Goal: Information Seeking & Learning: Learn about a topic

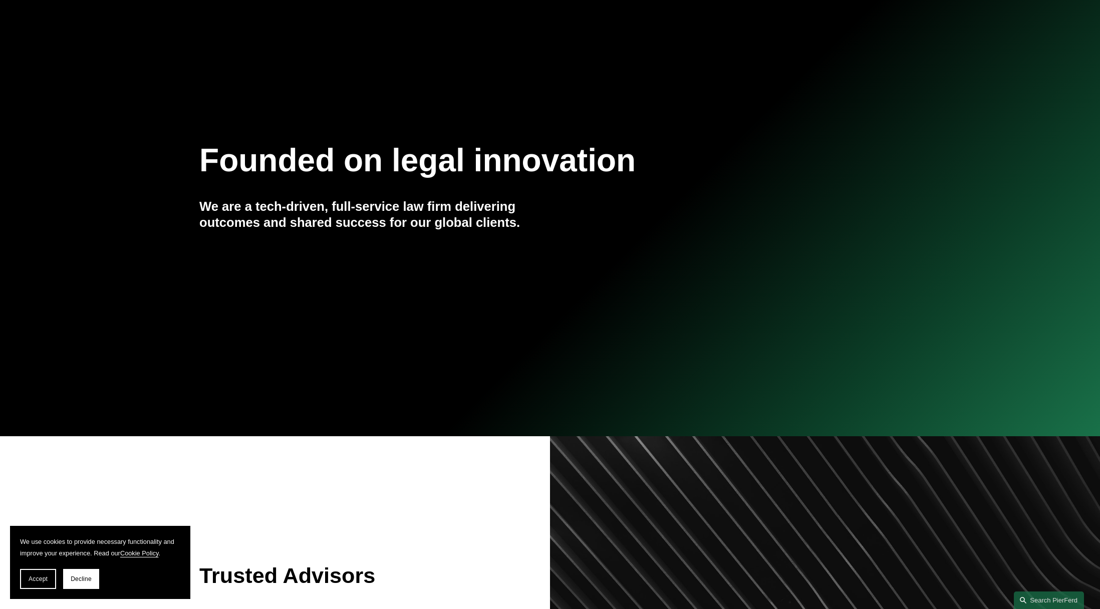
scroll to position [113, 0]
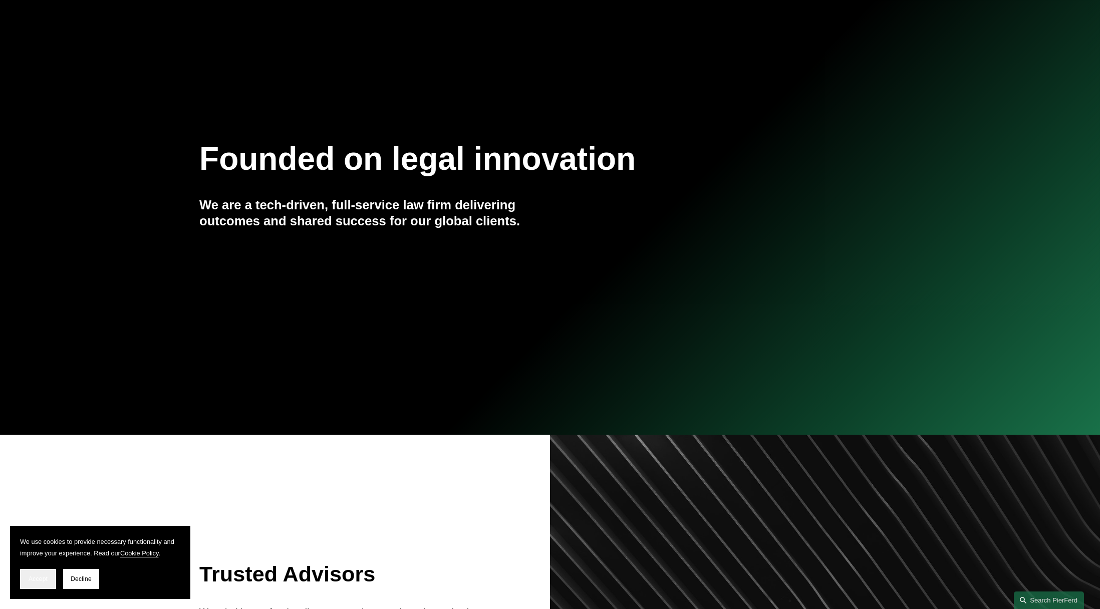
click at [41, 582] on button "Accept" at bounding box center [38, 579] width 36 height 20
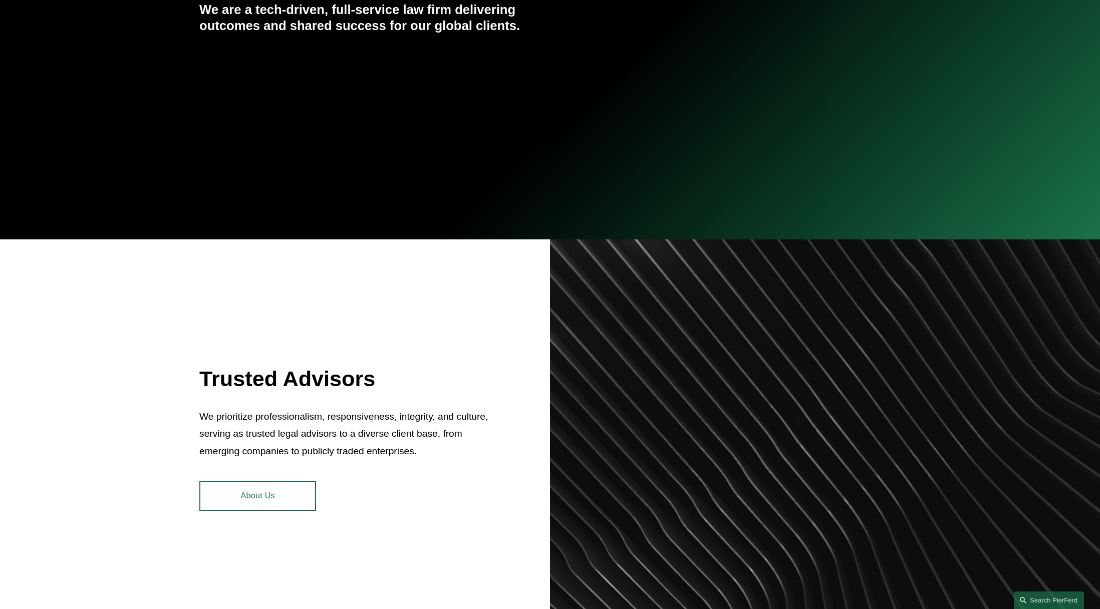
scroll to position [0, 0]
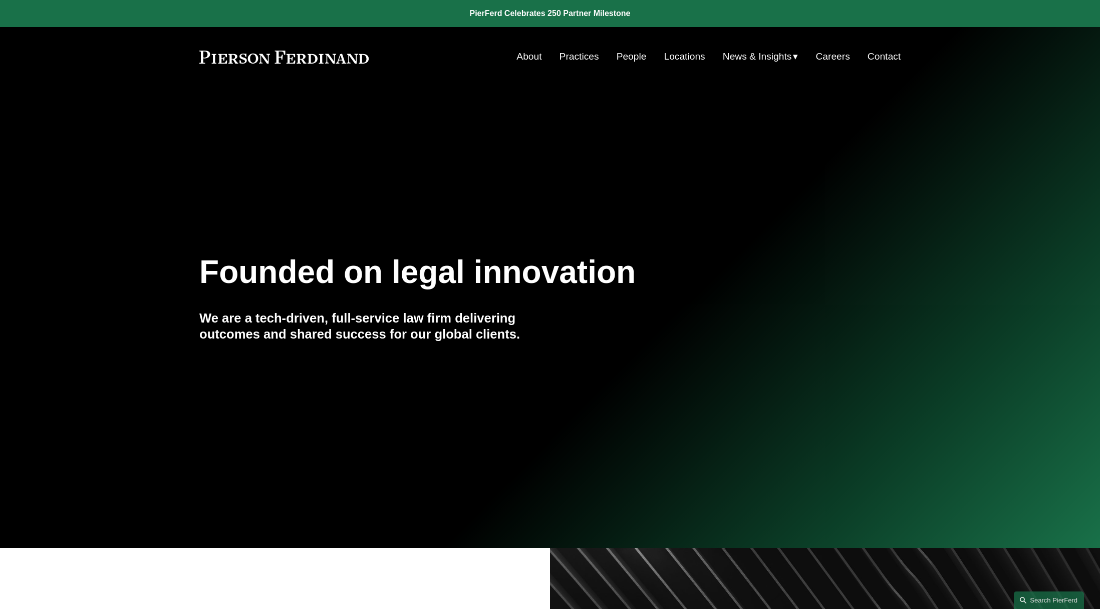
click at [578, 56] on link "Practices" at bounding box center [579, 56] width 40 height 19
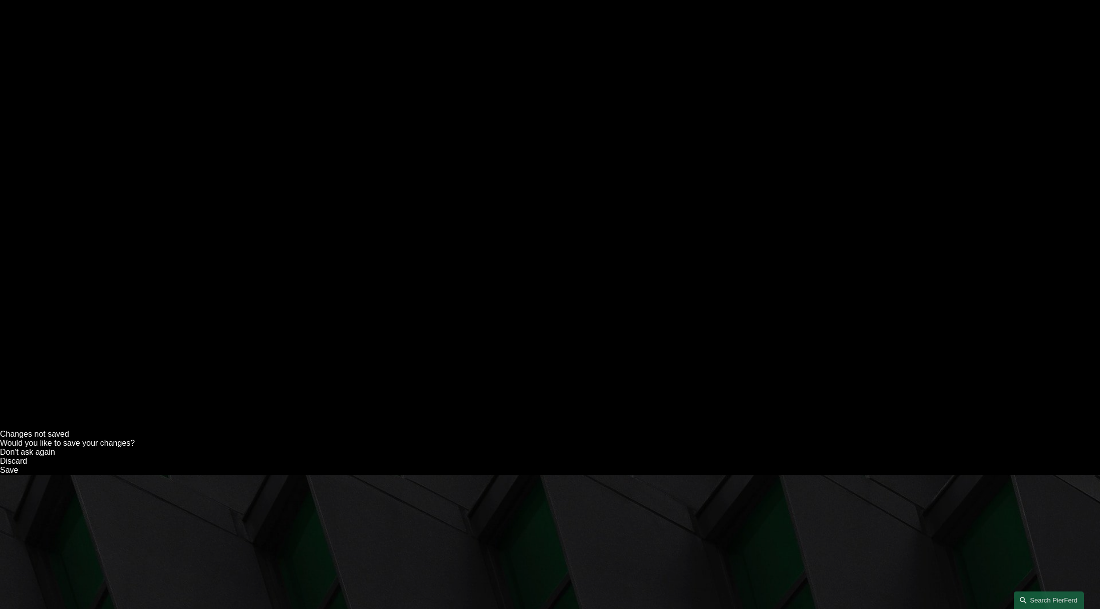
scroll to position [181, 0]
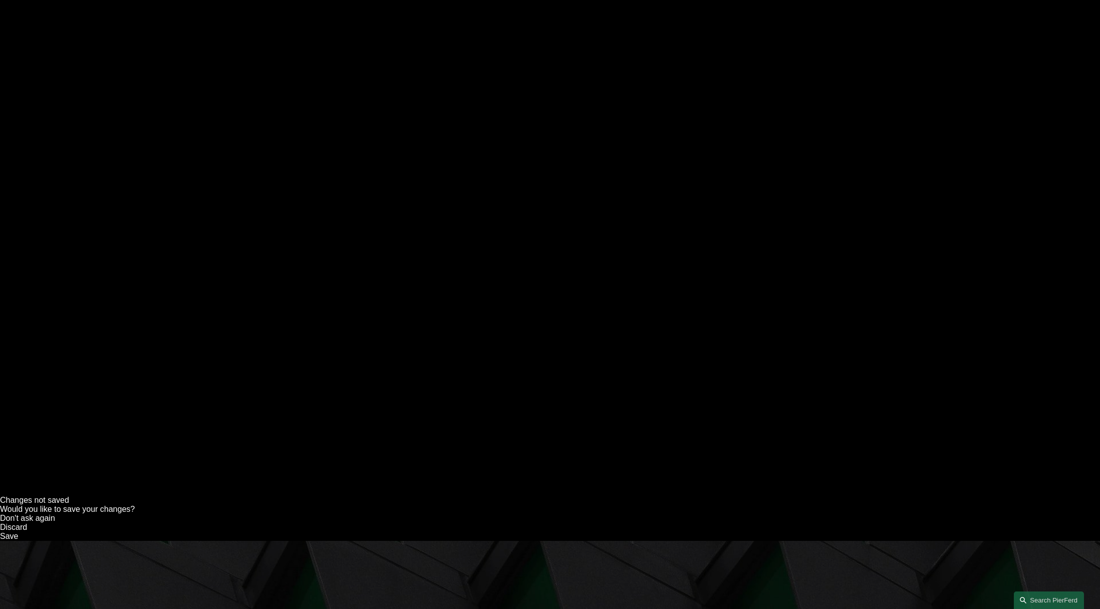
scroll to position [0, 0]
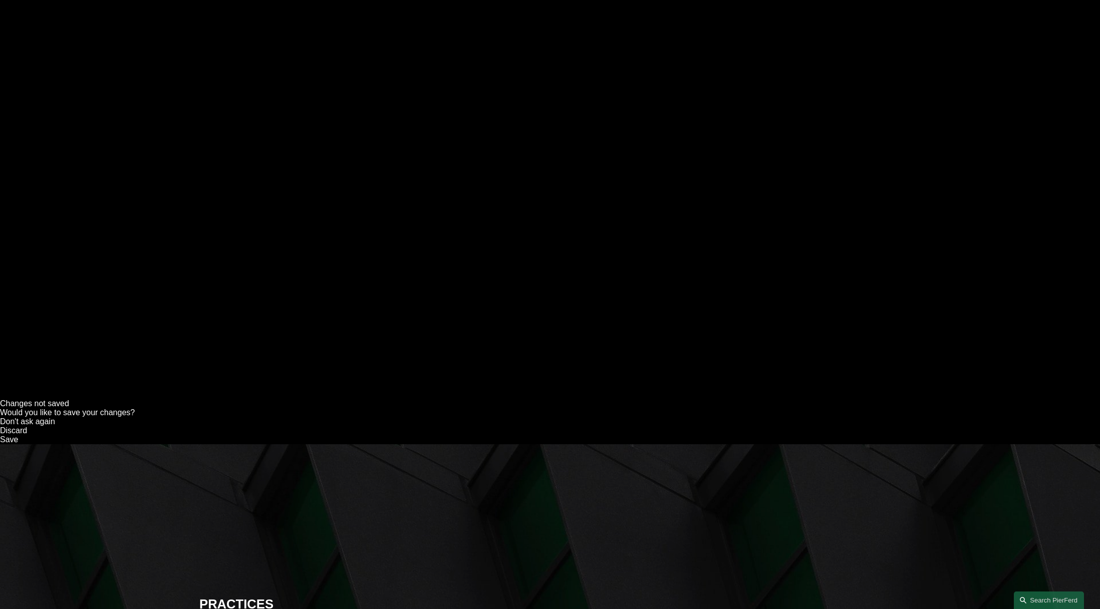
scroll to position [213, 0]
